Goal: Transaction & Acquisition: Purchase product/service

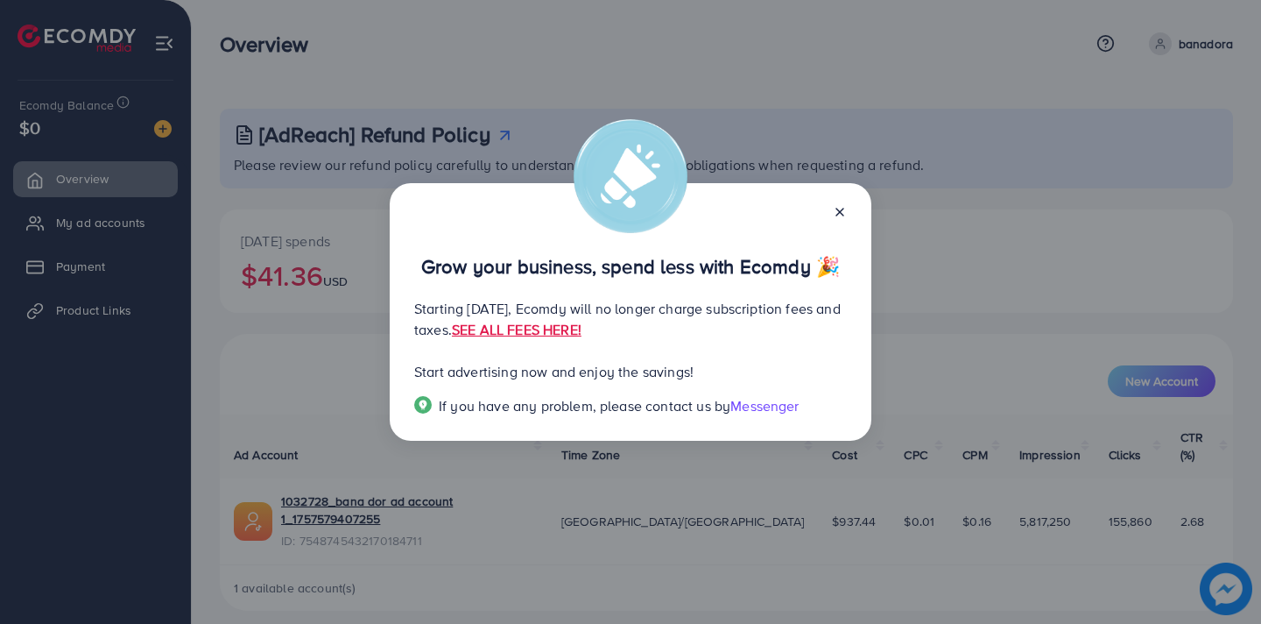
click at [841, 213] on line at bounding box center [839, 211] width 7 height 7
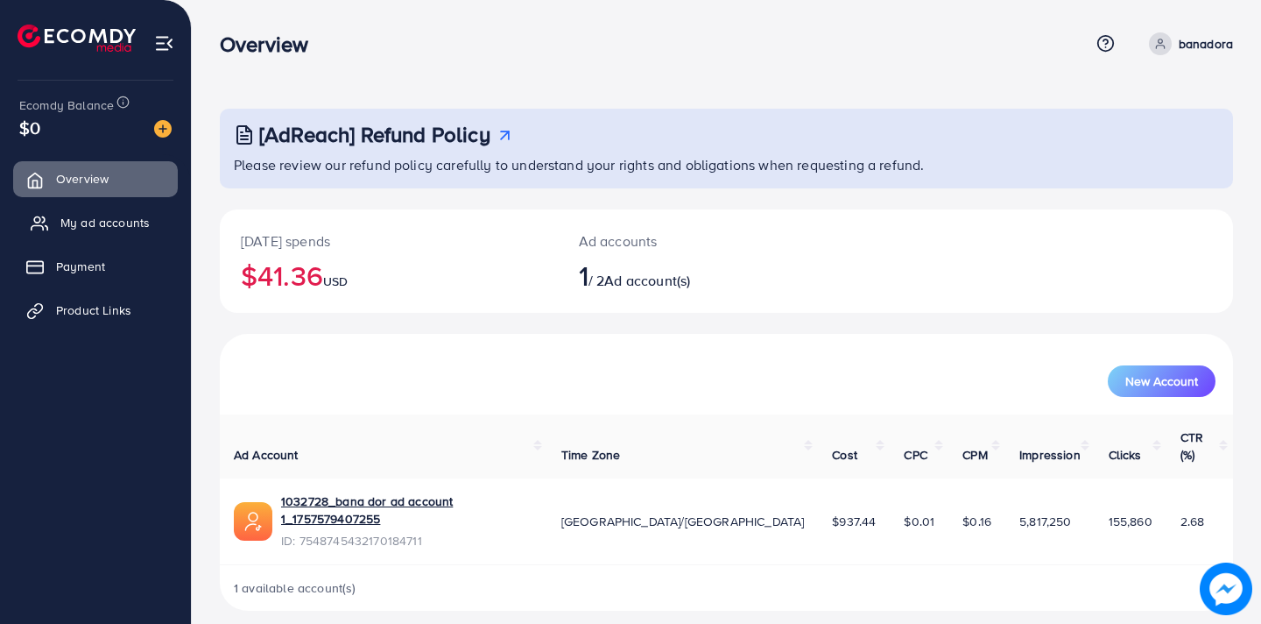
click at [123, 228] on span "My ad accounts" at bounding box center [104, 223] width 89 height 18
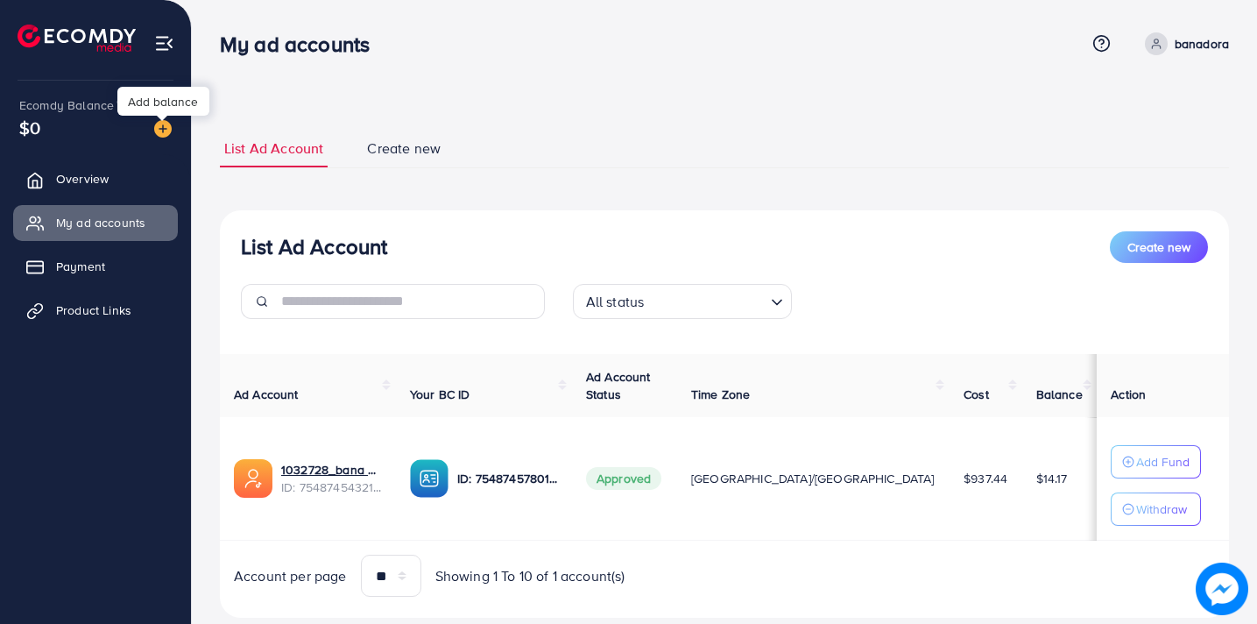
click at [165, 133] on img at bounding box center [163, 129] width 18 height 18
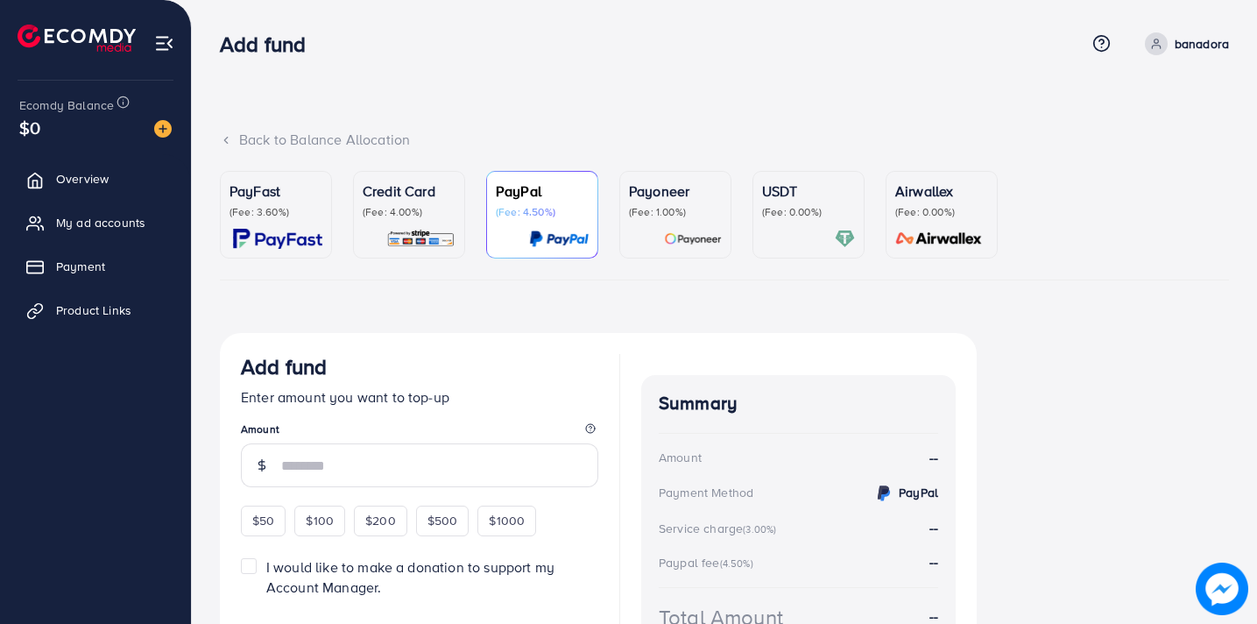
click at [403, 203] on div "Credit Card (Fee: 4.00%)" at bounding box center [409, 199] width 93 height 39
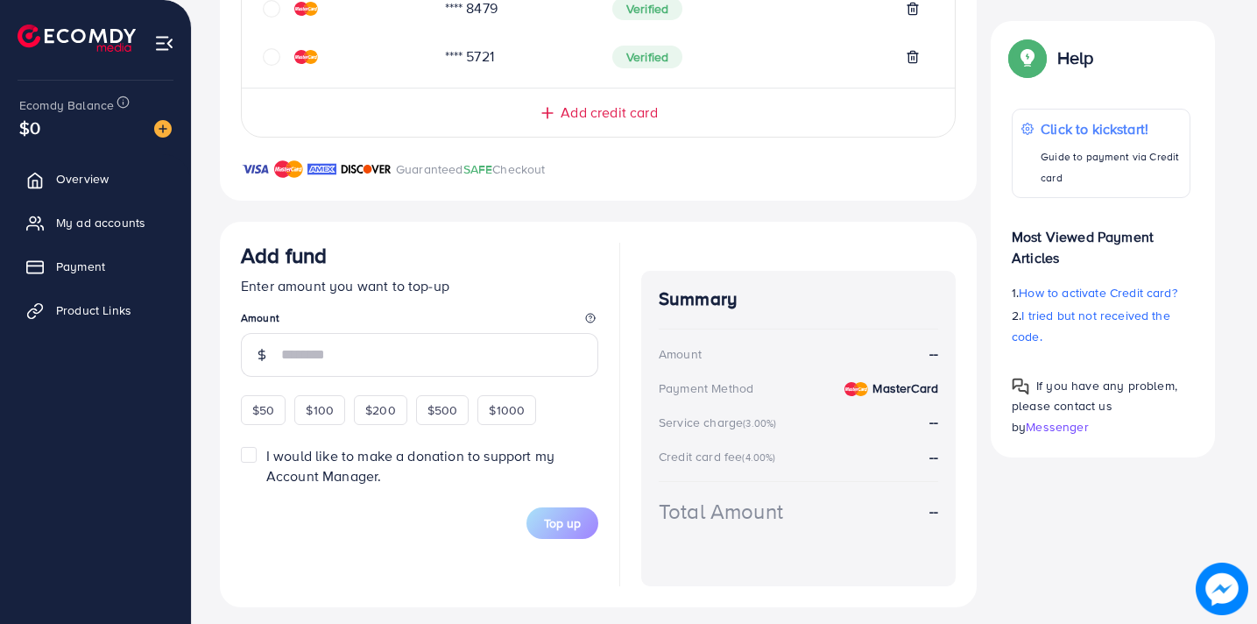
scroll to position [575, 0]
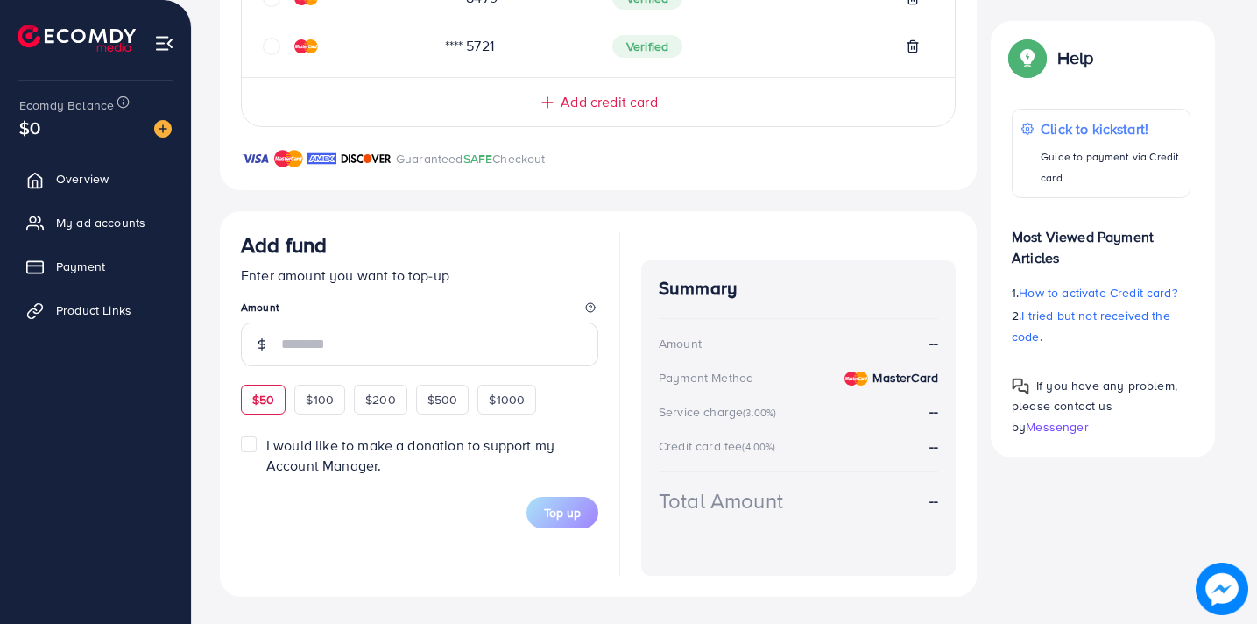
click at [266, 400] on span "$50" at bounding box center [263, 400] width 22 height 18
type input "**"
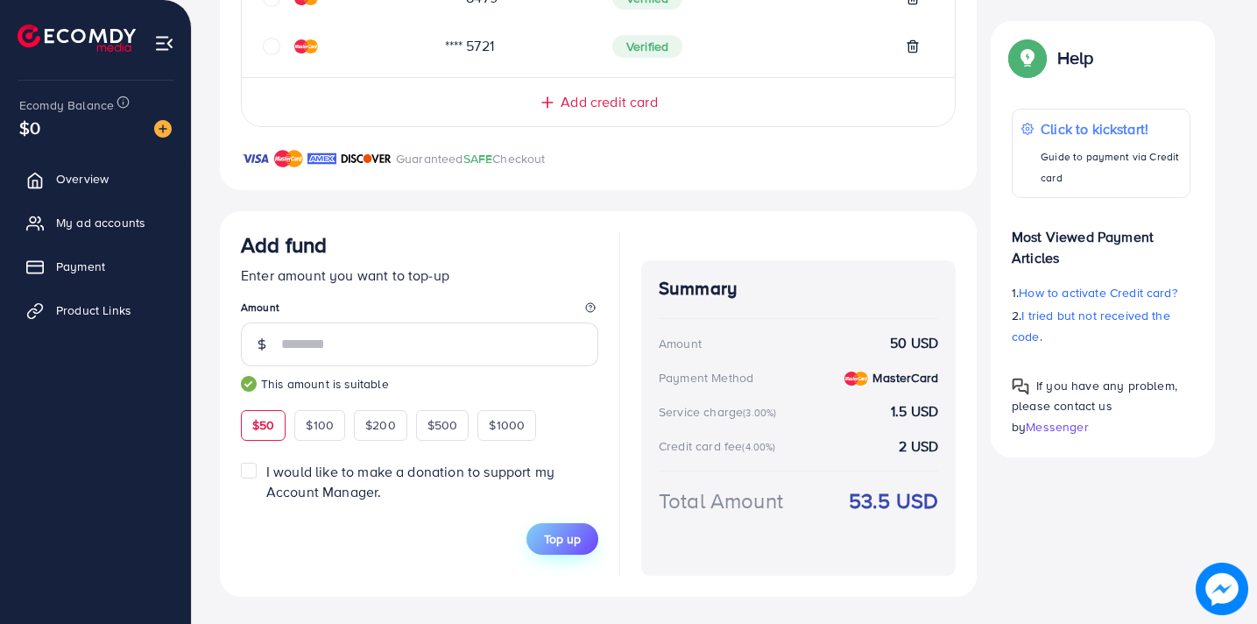
click at [567, 540] on span "Top up" at bounding box center [562, 539] width 37 height 18
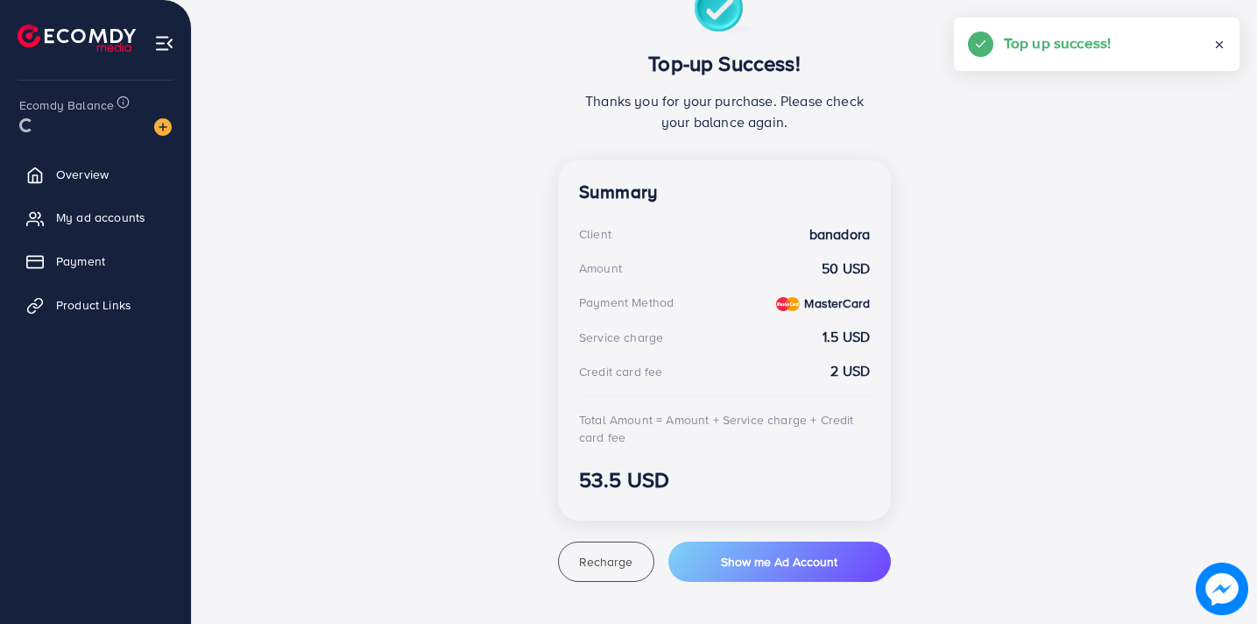
scroll to position [349, 0]
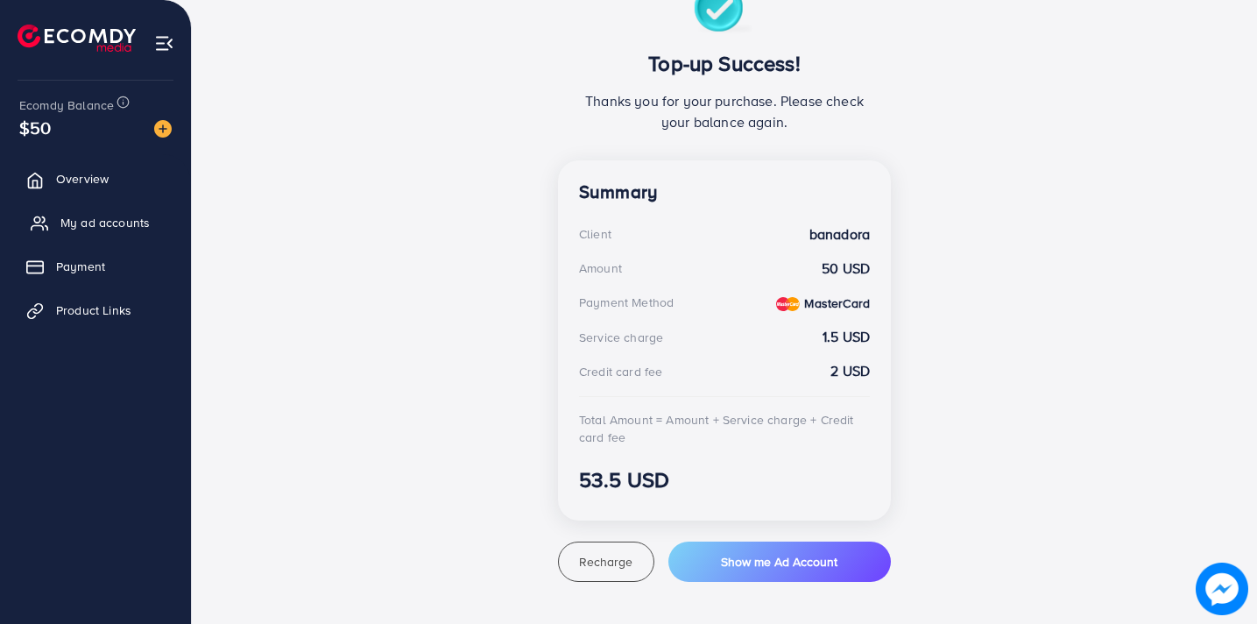
click at [133, 222] on span "My ad accounts" at bounding box center [104, 223] width 89 height 18
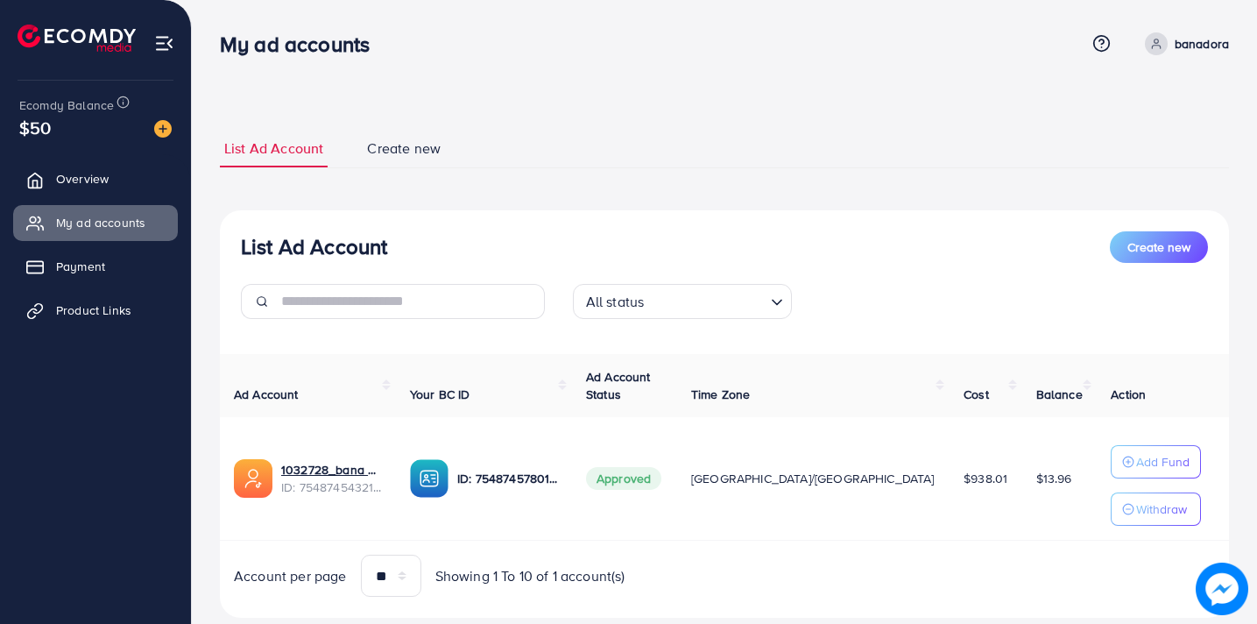
click at [798, 158] on ul "List Ad Account Create new" at bounding box center [724, 149] width 1009 height 39
